Goal: Task Accomplishment & Management: Complete application form

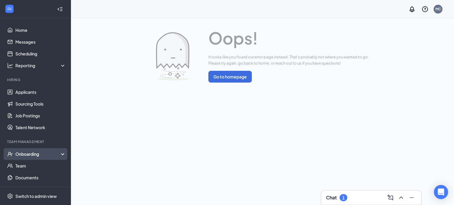
click at [25, 153] on div "Onboarding" at bounding box center [38, 154] width 46 height 6
click at [27, 167] on link "Overview" at bounding box center [40, 166] width 51 height 12
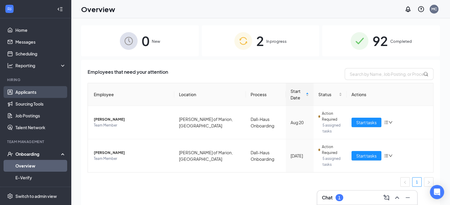
drag, startPoint x: 32, startPoint y: 92, endPoint x: 24, endPoint y: 90, distance: 8.1
click at [24, 90] on link "Applicants" at bounding box center [40, 92] width 51 height 12
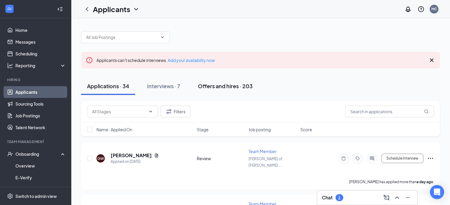
click at [222, 88] on div "Offers and hires · 203" at bounding box center [225, 85] width 55 height 7
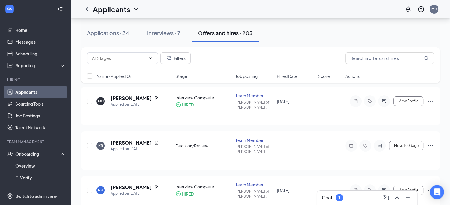
scroll to position [60, 0]
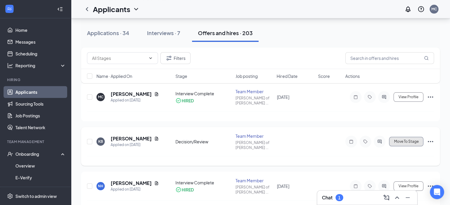
click at [409, 140] on span "Move To Stage" at bounding box center [406, 142] width 25 height 4
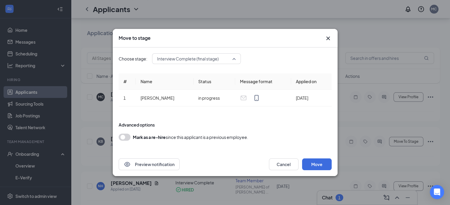
click at [222, 59] on span "Interview Complete (final stage)" at bounding box center [193, 58] width 73 height 9
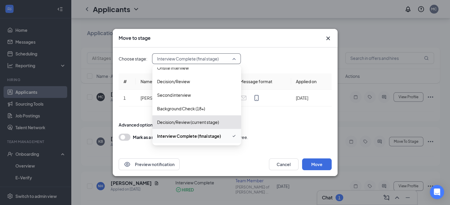
click at [216, 138] on span "Interview Complete (final stage)" at bounding box center [189, 136] width 64 height 7
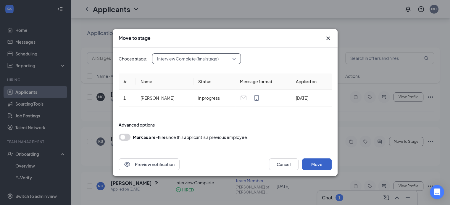
click at [322, 164] on button "Move" at bounding box center [317, 165] width 30 height 12
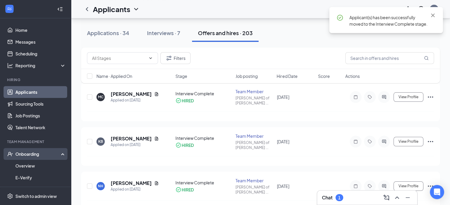
click at [43, 157] on div "Onboarding" at bounding box center [38, 154] width 46 height 6
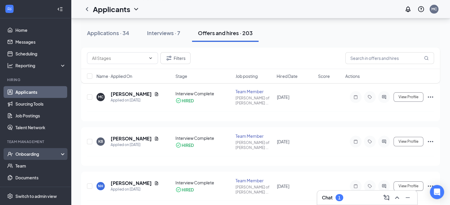
click at [34, 153] on div "Onboarding" at bounding box center [38, 154] width 46 height 6
click at [32, 162] on link "Overview" at bounding box center [40, 166] width 51 height 12
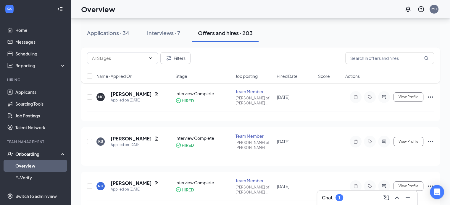
scroll to position [27, 0]
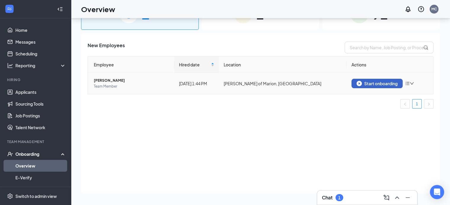
click at [365, 85] on div "Start onboarding" at bounding box center [376, 83] width 41 height 5
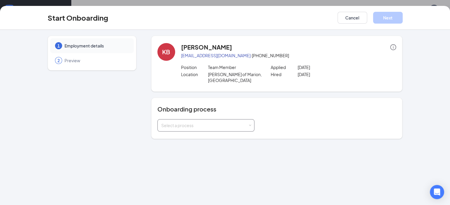
click at [198, 123] on div "Select a process" at bounding box center [204, 126] width 87 height 6
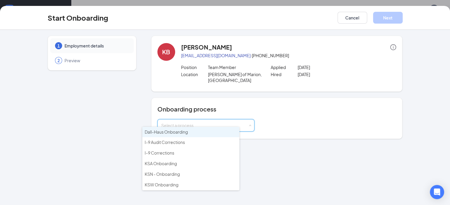
click at [185, 132] on span "Dall-Haus Onboarding" at bounding box center [166, 131] width 43 height 5
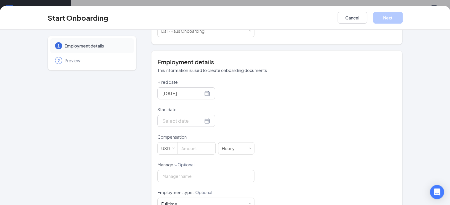
scroll to position [95, 0]
click at [171, 117] on input "Start date" at bounding box center [182, 120] width 40 height 7
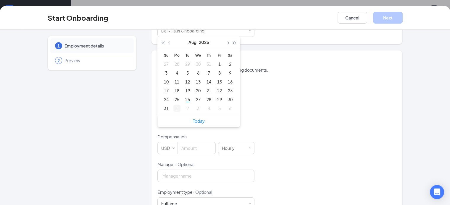
type input "[DATE]"
click at [173, 105] on div "1" at bounding box center [176, 108] width 7 height 7
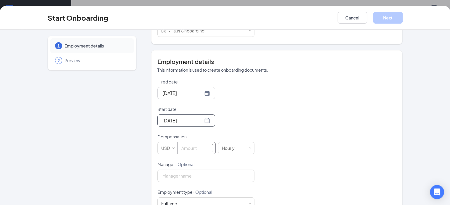
click at [181, 142] on input at bounding box center [197, 148] width 38 height 12
type input "13"
click at [222, 122] on form "Hired date [DATE] Start date [DATE] [DATE] Su Mo Tu We Th Fr Sa 31 1 2 3 4 5 6 …" at bounding box center [205, 162] width 97 height 166
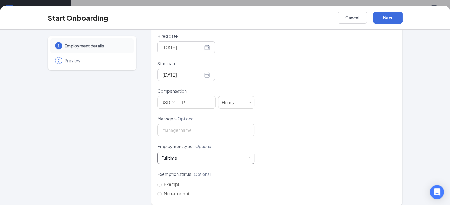
click at [212, 157] on div "Full time Works 30+ hours per week and is reasonably expected to work" at bounding box center [205, 158] width 89 height 12
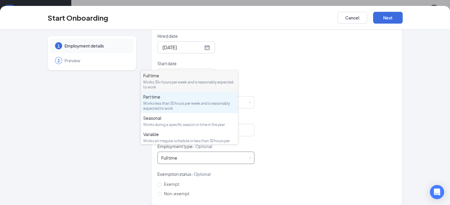
click at [186, 99] on div "Part time" at bounding box center [189, 97] width 92 height 6
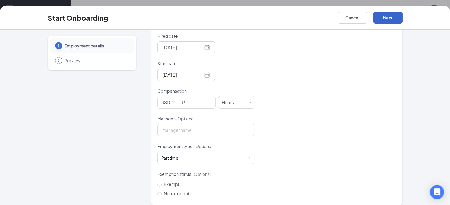
click at [402, 17] on button "Next" at bounding box center [388, 18] width 30 height 12
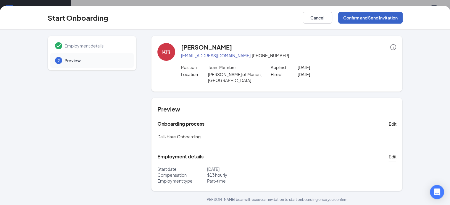
click at [402, 17] on button "Confirm and Send Invitation" at bounding box center [370, 18] width 64 height 12
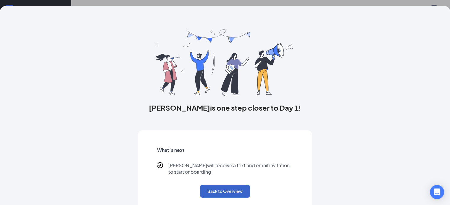
click at [217, 197] on button "Back to Overview" at bounding box center [225, 191] width 50 height 13
